Goal: Information Seeking & Learning: Learn about a topic

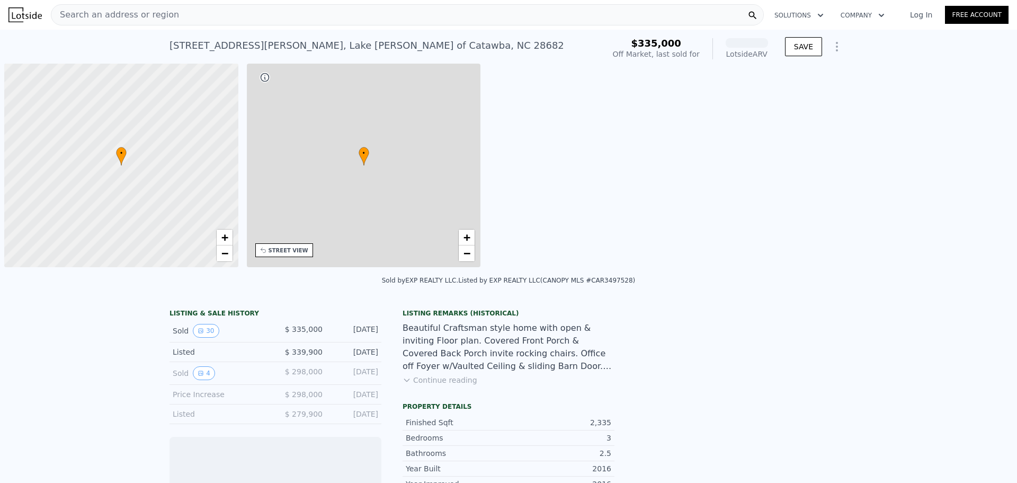
scroll to position [0, 4]
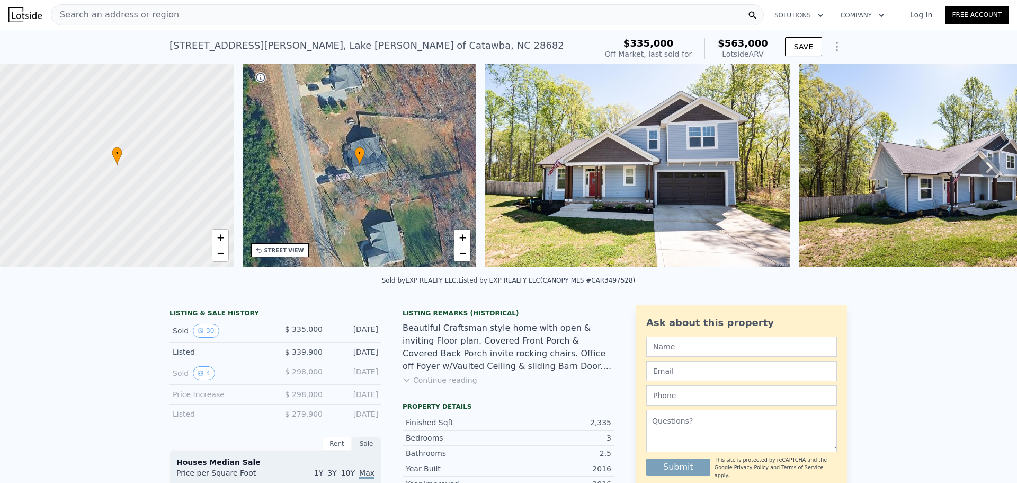
click at [200, 373] on div "Sold 4 $ 298,000 [DATE]" at bounding box center [276, 373] width 212 height 23
click at [200, 376] on button "4" at bounding box center [204, 373] width 22 height 14
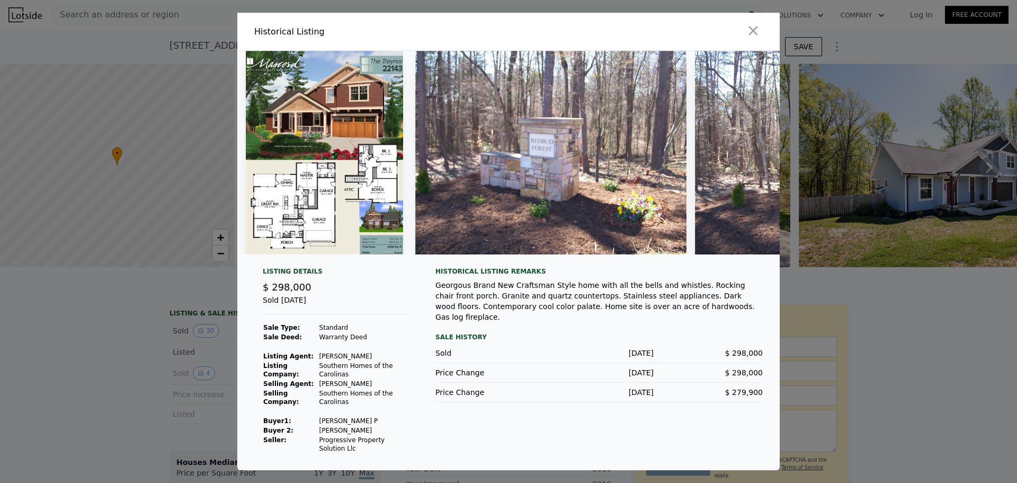
click at [313, 65] on img at bounding box center [324, 152] width 157 height 203
click at [305, 164] on img at bounding box center [324, 152] width 157 height 203
click at [536, 181] on img at bounding box center [550, 152] width 271 height 203
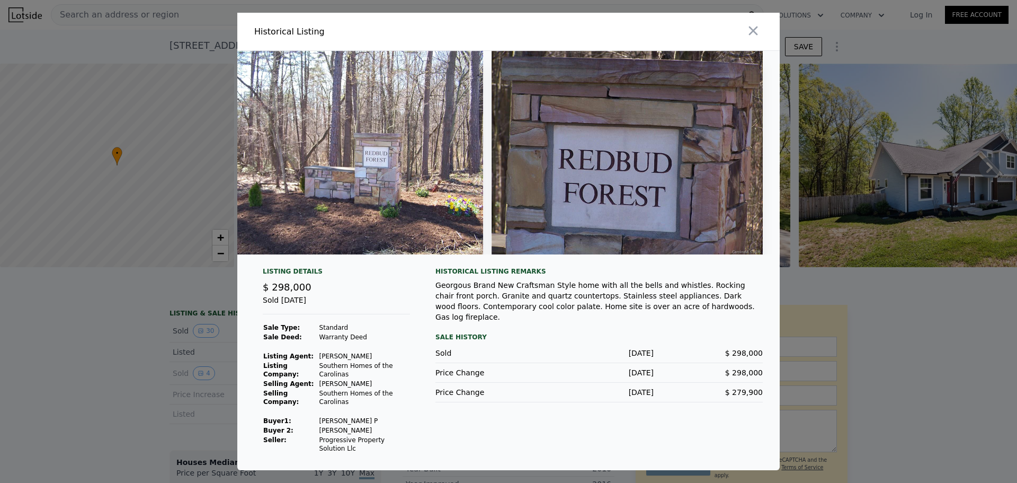
scroll to position [0, 0]
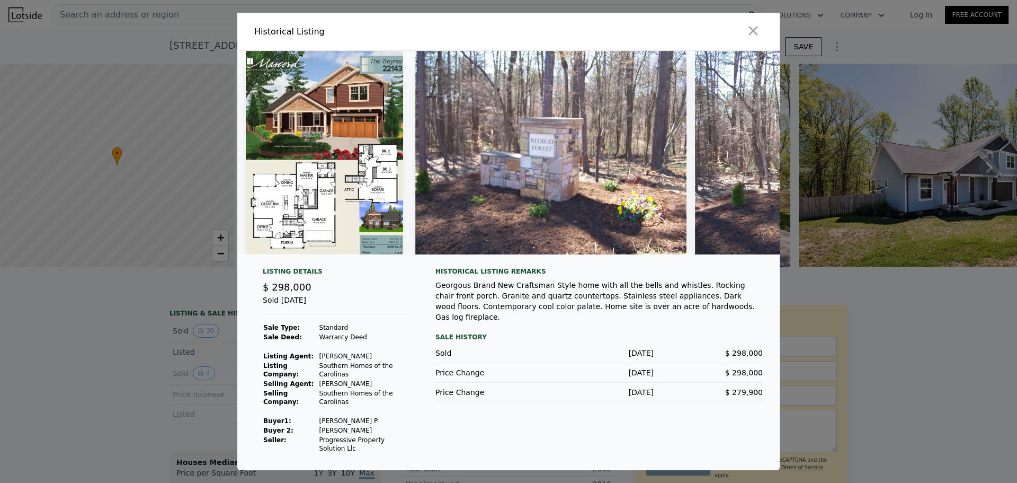
click at [306, 109] on img at bounding box center [324, 152] width 157 height 203
click at [376, 93] on img at bounding box center [324, 152] width 157 height 203
click at [749, 26] on icon "button" at bounding box center [753, 30] width 9 height 9
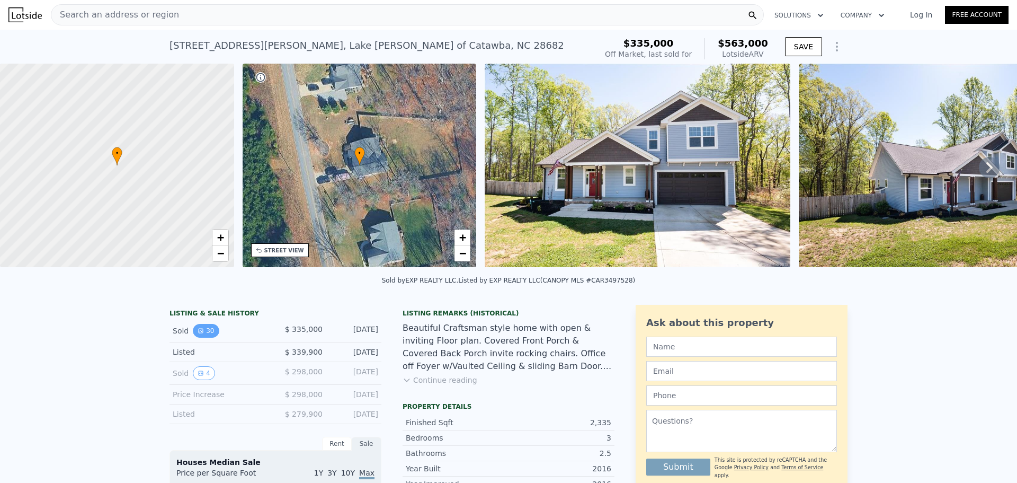
click at [208, 335] on button "30" at bounding box center [206, 331] width 26 height 14
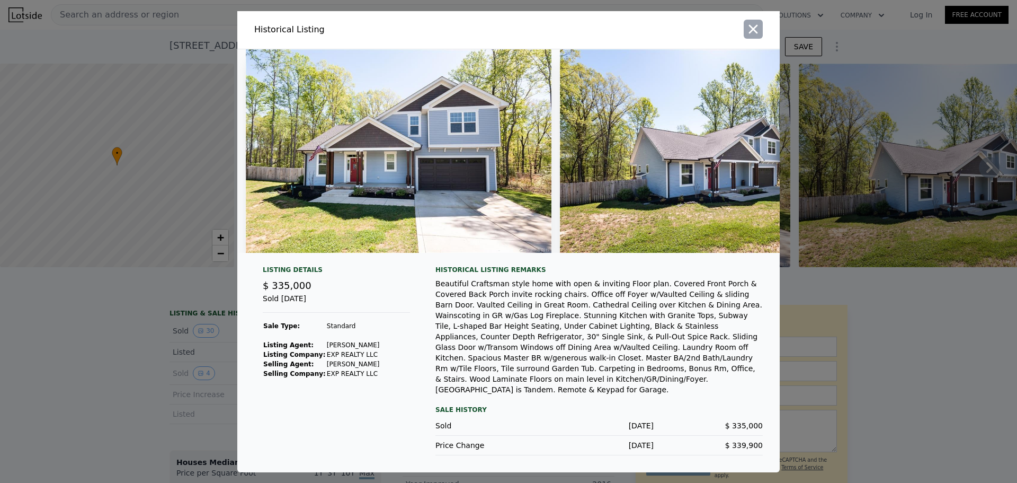
click at [747, 33] on icon "button" at bounding box center [753, 29] width 15 height 15
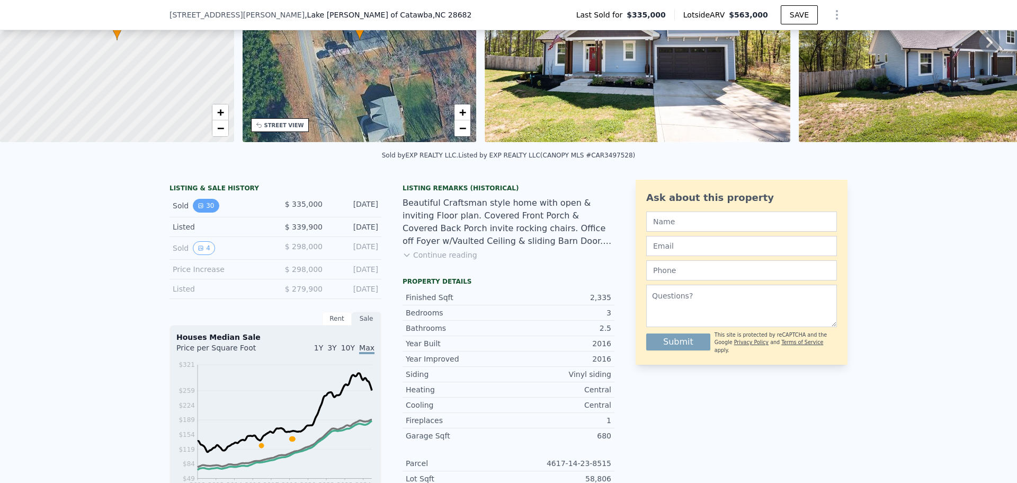
scroll to position [102, 0]
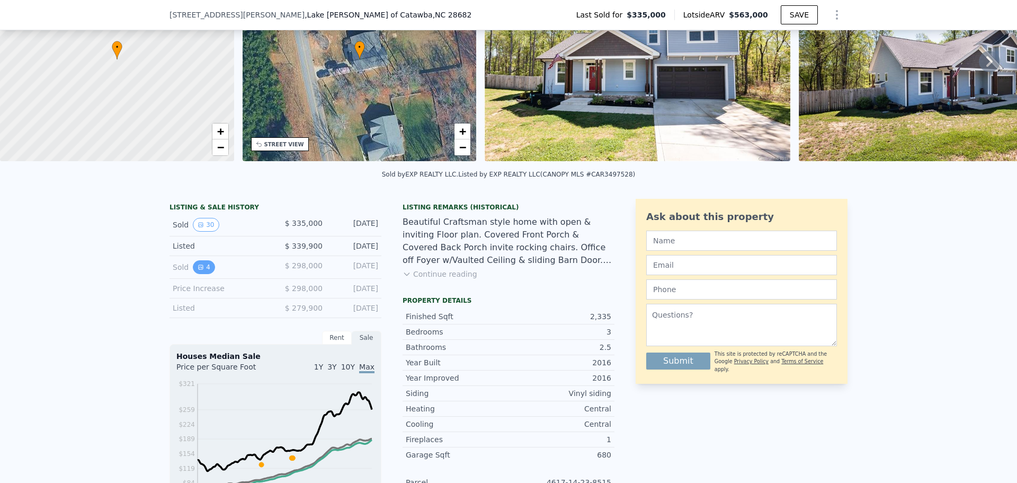
click at [208, 274] on button "4" at bounding box center [204, 267] width 22 height 14
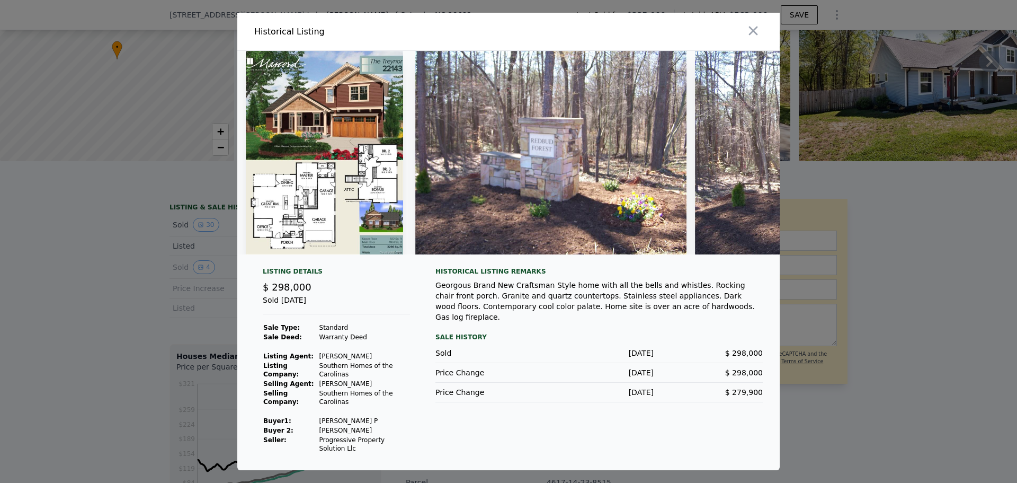
click at [315, 149] on img at bounding box center [324, 152] width 157 height 203
click at [320, 241] on img at bounding box center [324, 152] width 157 height 203
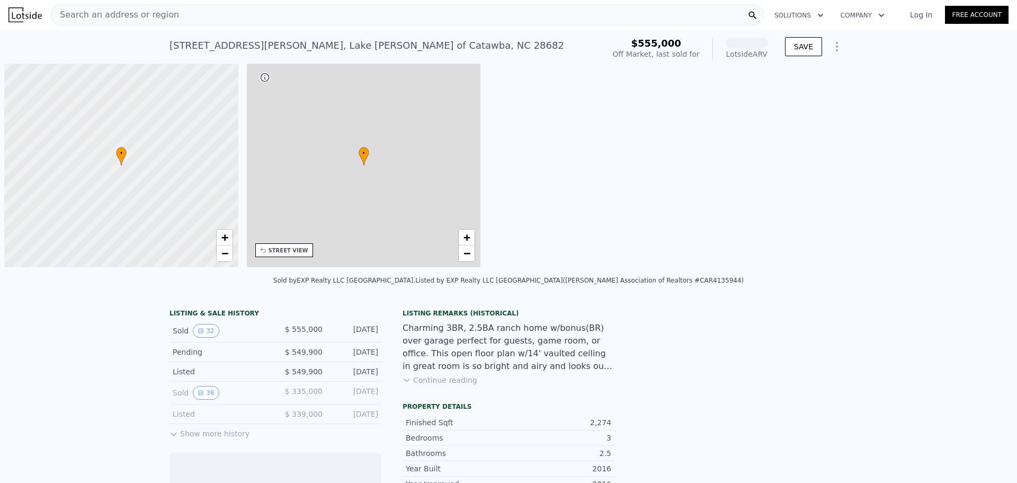
scroll to position [0, 4]
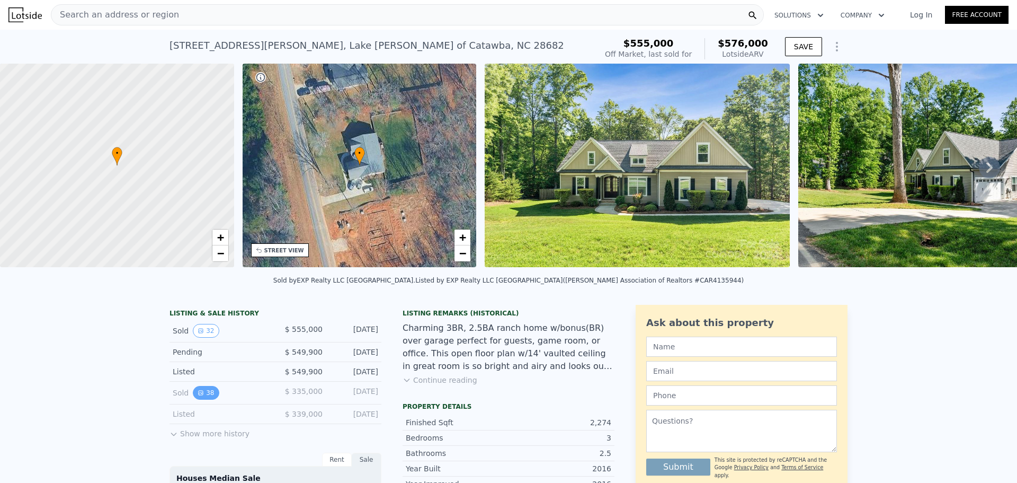
click at [198, 396] on icon "View historical data" at bounding box center [201, 392] width 6 height 6
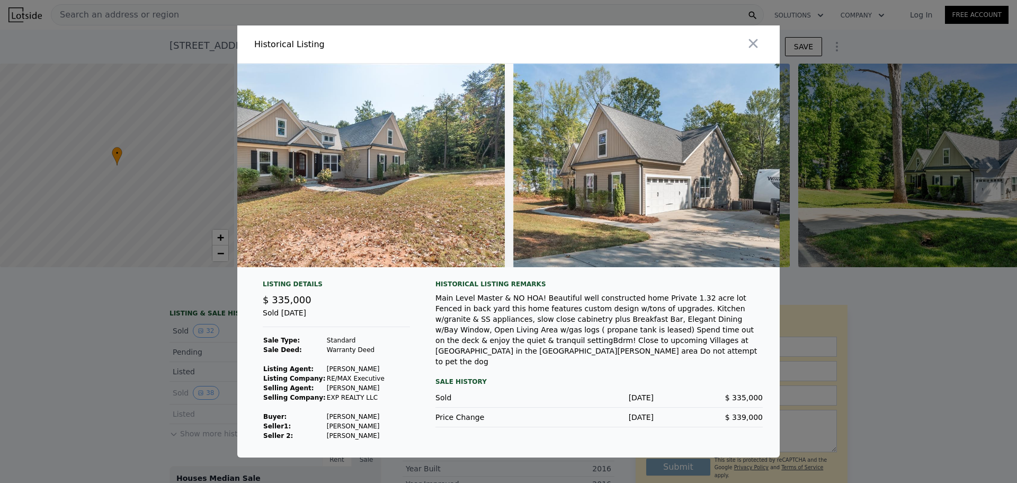
scroll to position [0, 0]
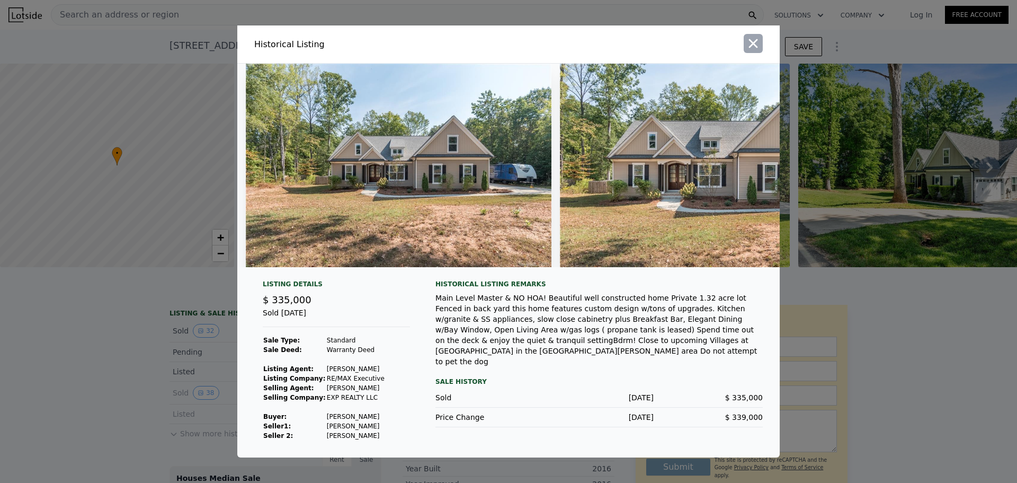
click at [747, 36] on icon "button" at bounding box center [753, 43] width 15 height 15
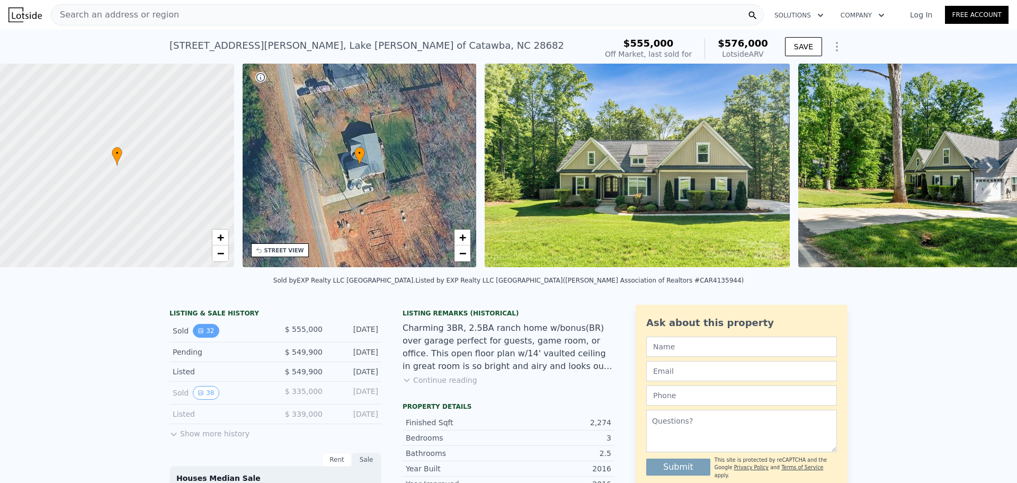
click at [206, 332] on button "32" at bounding box center [206, 331] width 26 height 14
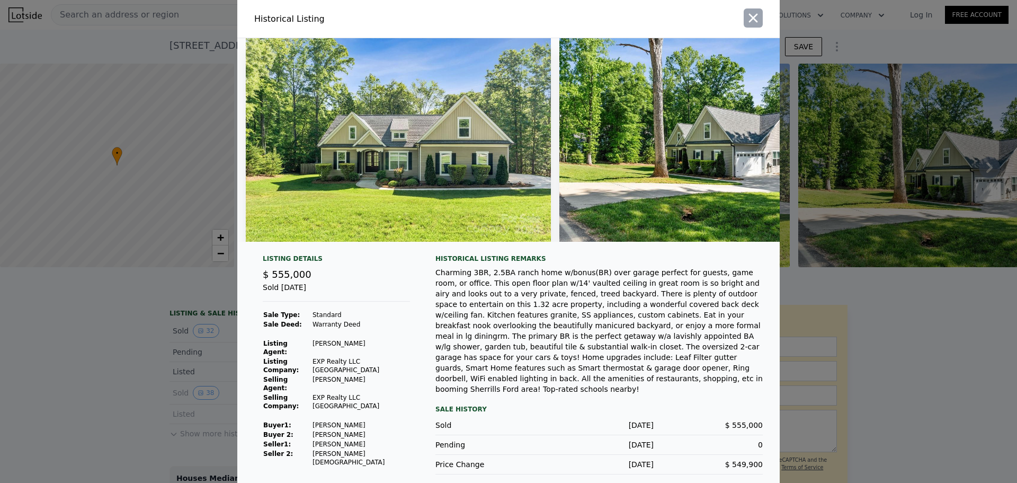
click at [761, 24] on button "button" at bounding box center [753, 17] width 19 height 19
